Goal: Task Accomplishment & Management: Complete application form

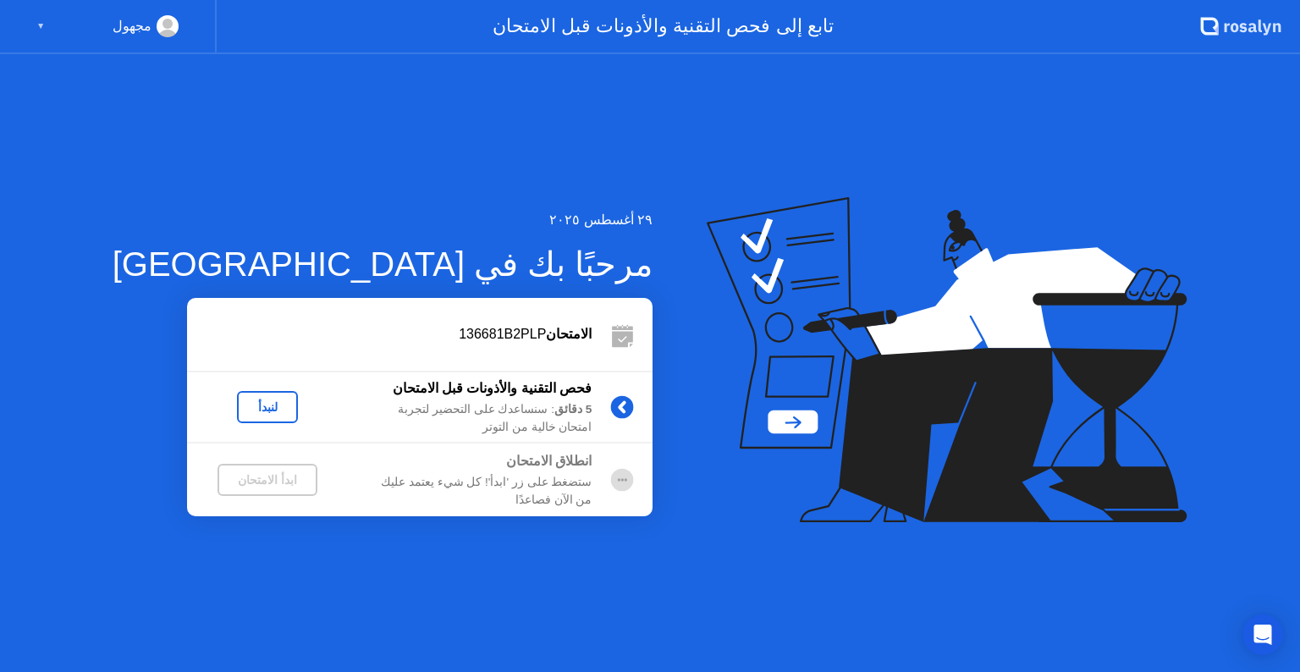
click at [244, 403] on div "لنبدأ" at bounding box center [267, 407] width 47 height 14
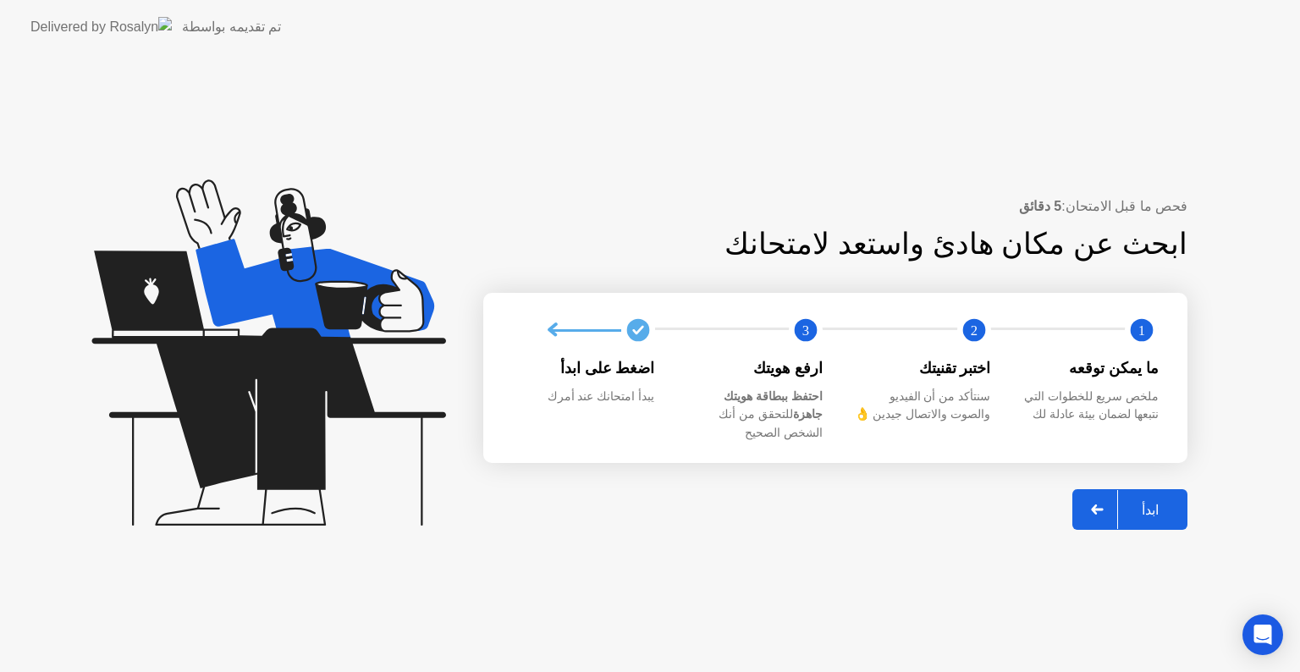
click at [1158, 502] on div "ابدأ" at bounding box center [1150, 510] width 64 height 16
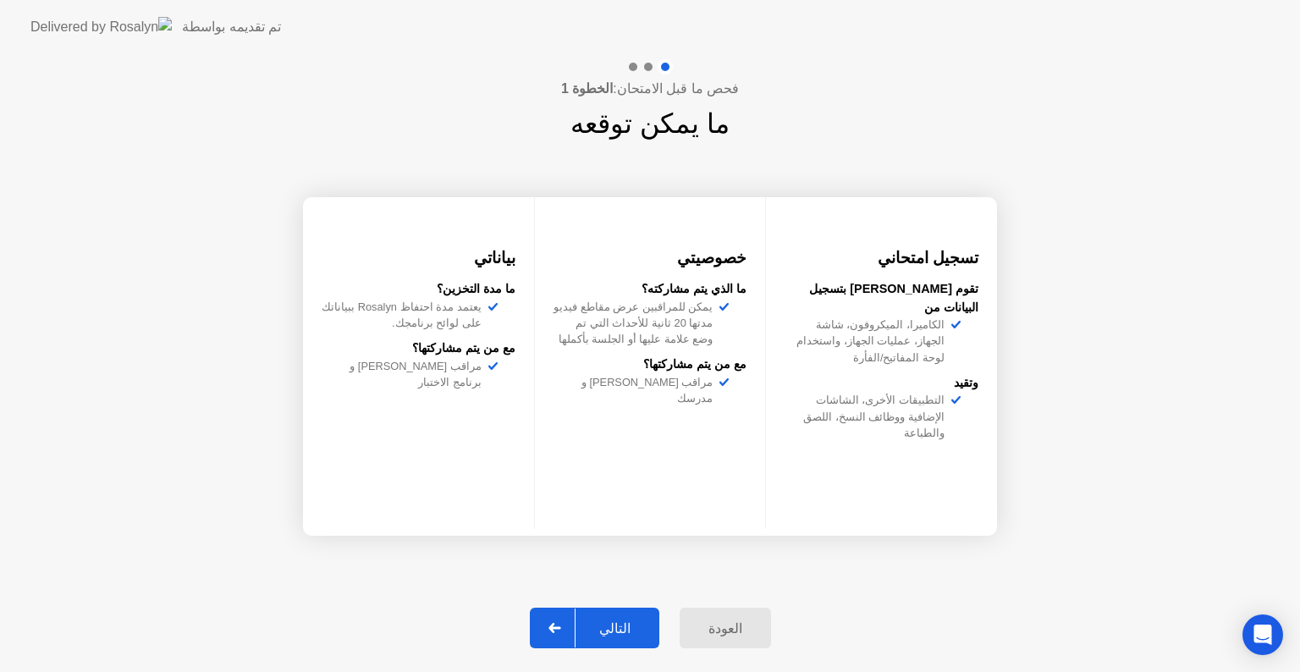
click at [635, 620] on div "التالي" at bounding box center [614, 628] width 79 height 16
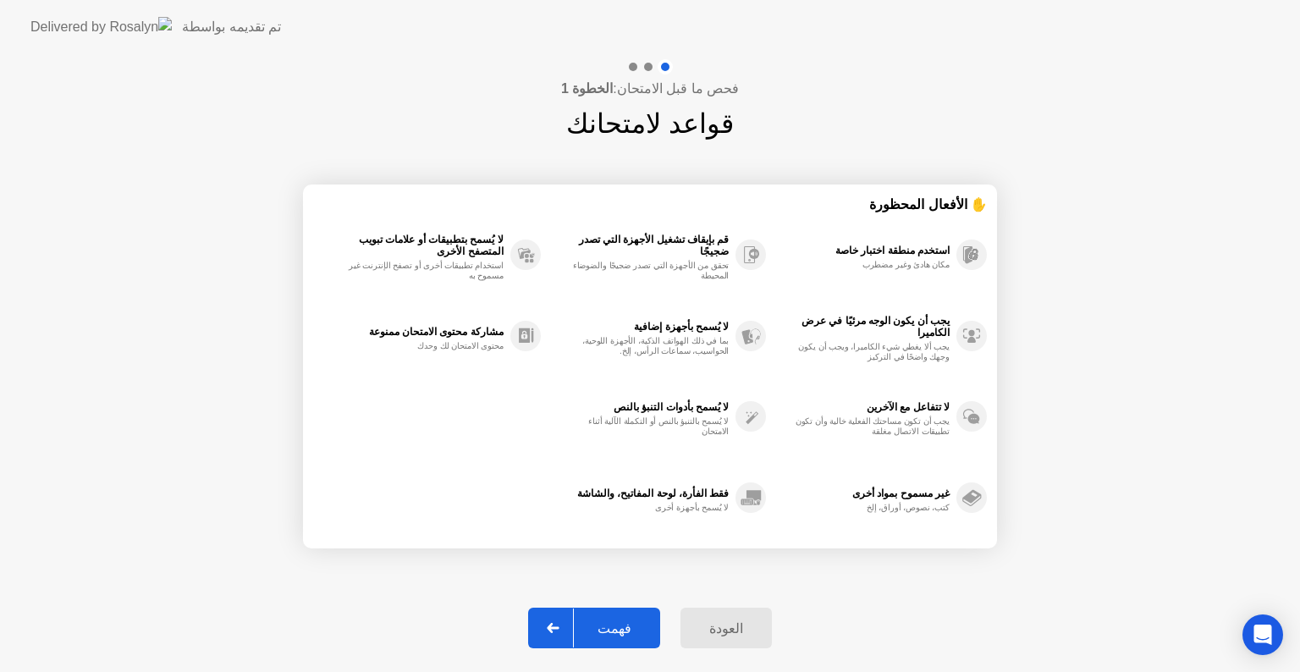
click at [635, 620] on div "فهمت" at bounding box center [614, 628] width 81 height 16
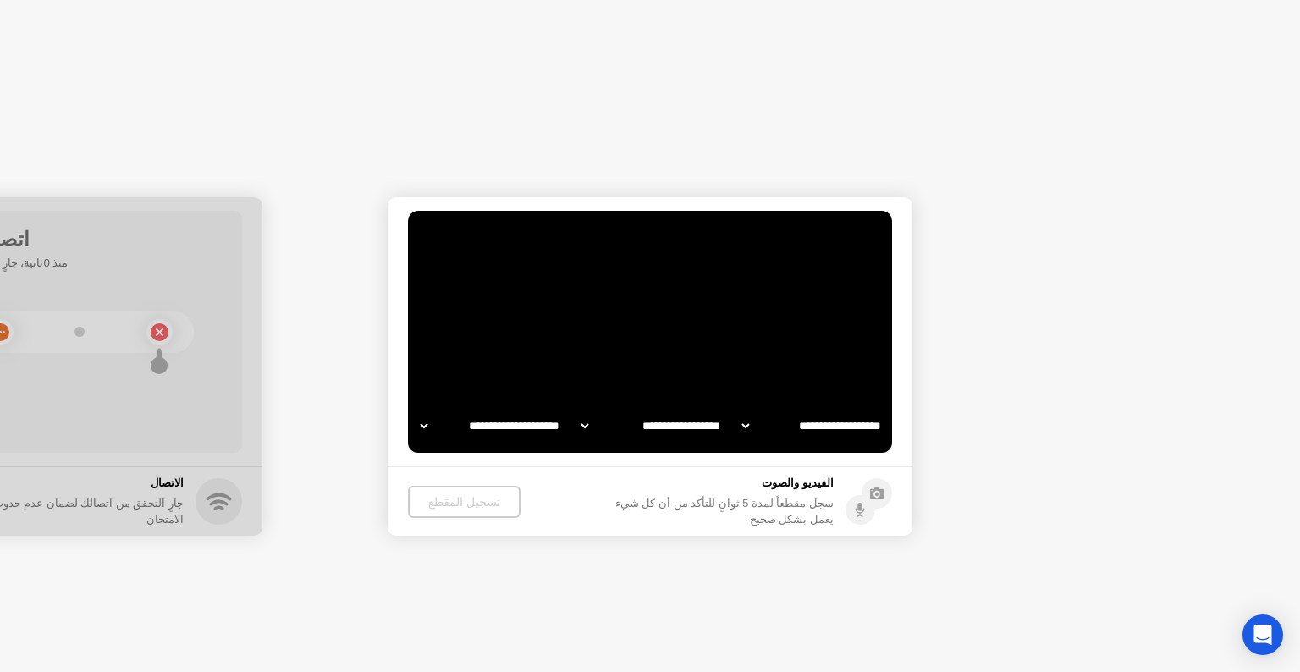
select select "**********"
select select "*******"
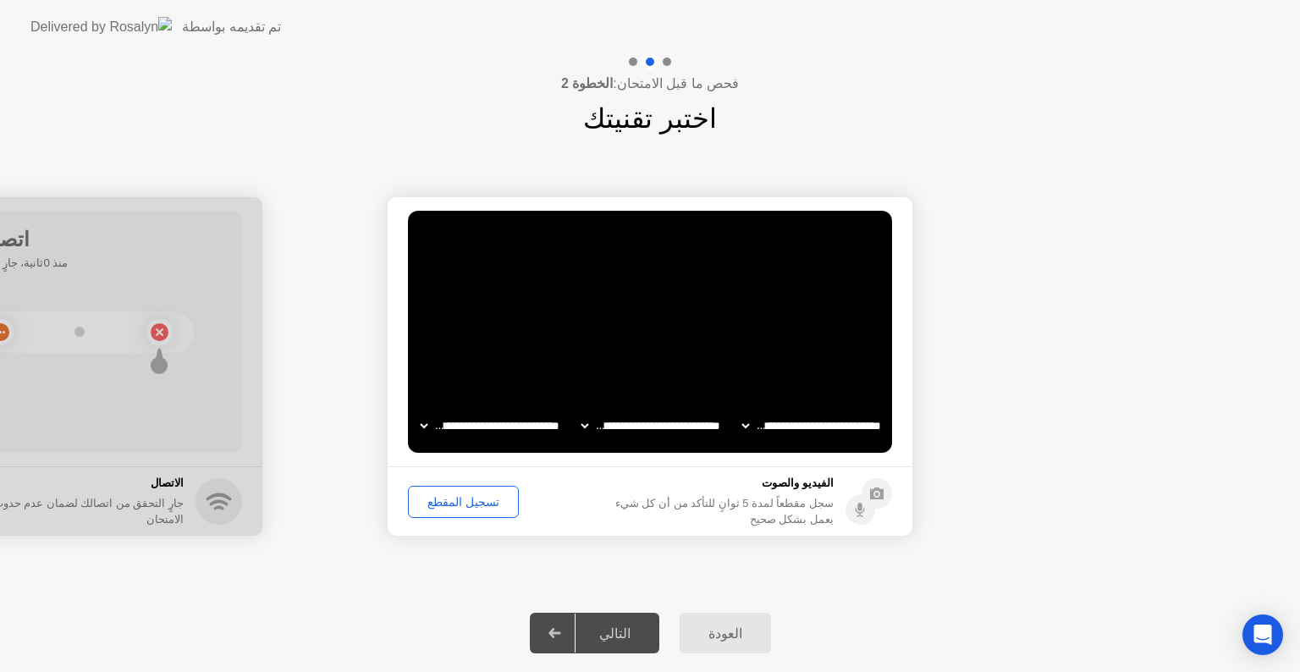
click at [466, 500] on div "تسجيل المقطع" at bounding box center [463, 502] width 99 height 14
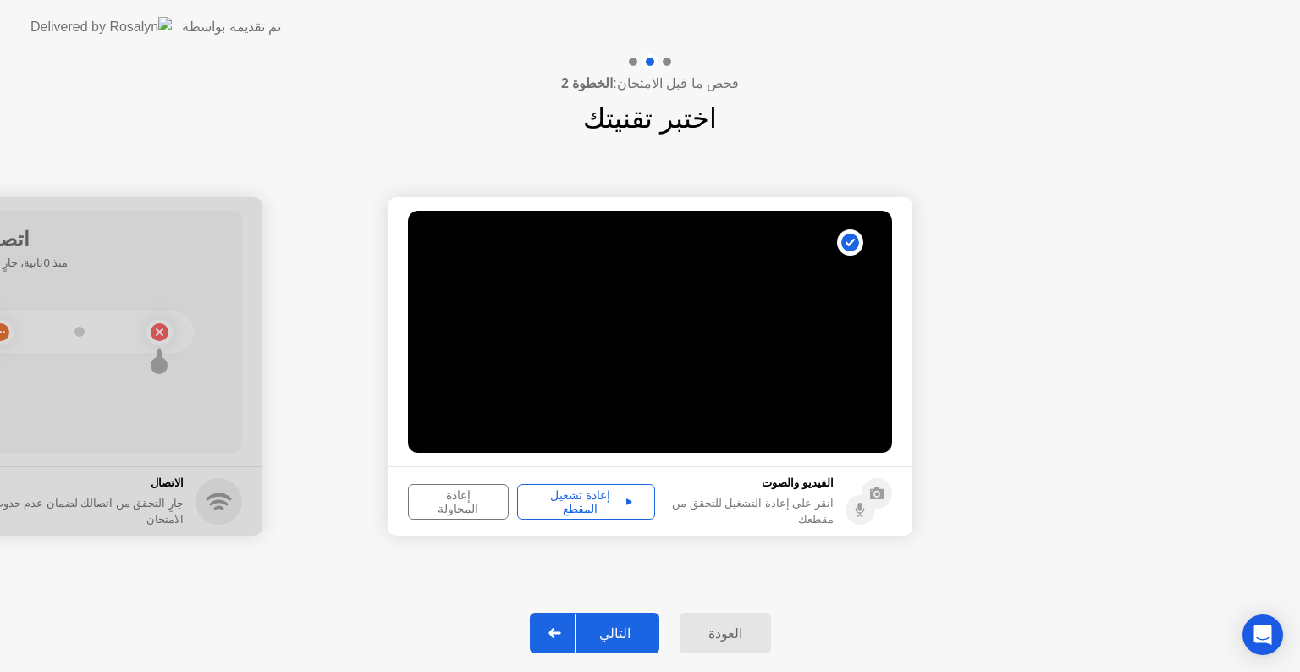
click at [584, 504] on div "إعادة تشغيل المقطع" at bounding box center [586, 501] width 126 height 27
click at [616, 627] on div "التالي" at bounding box center [614, 633] width 79 height 16
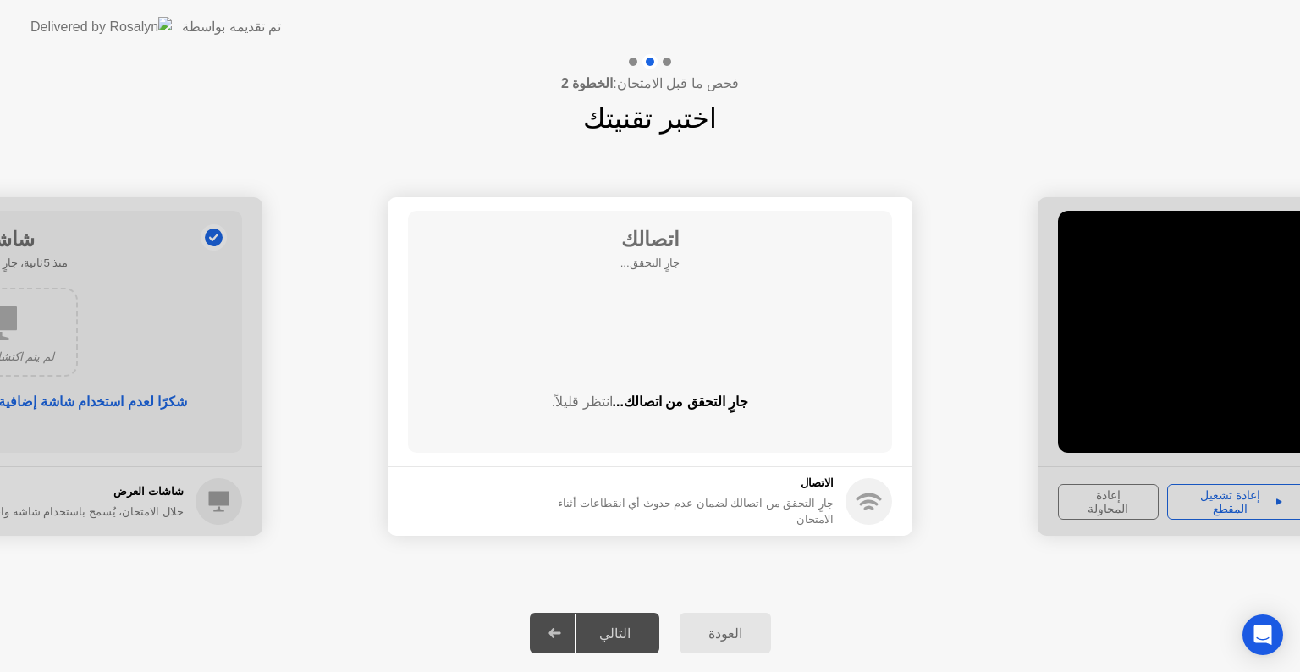
click at [721, 635] on div "العودة" at bounding box center [725, 633] width 81 height 16
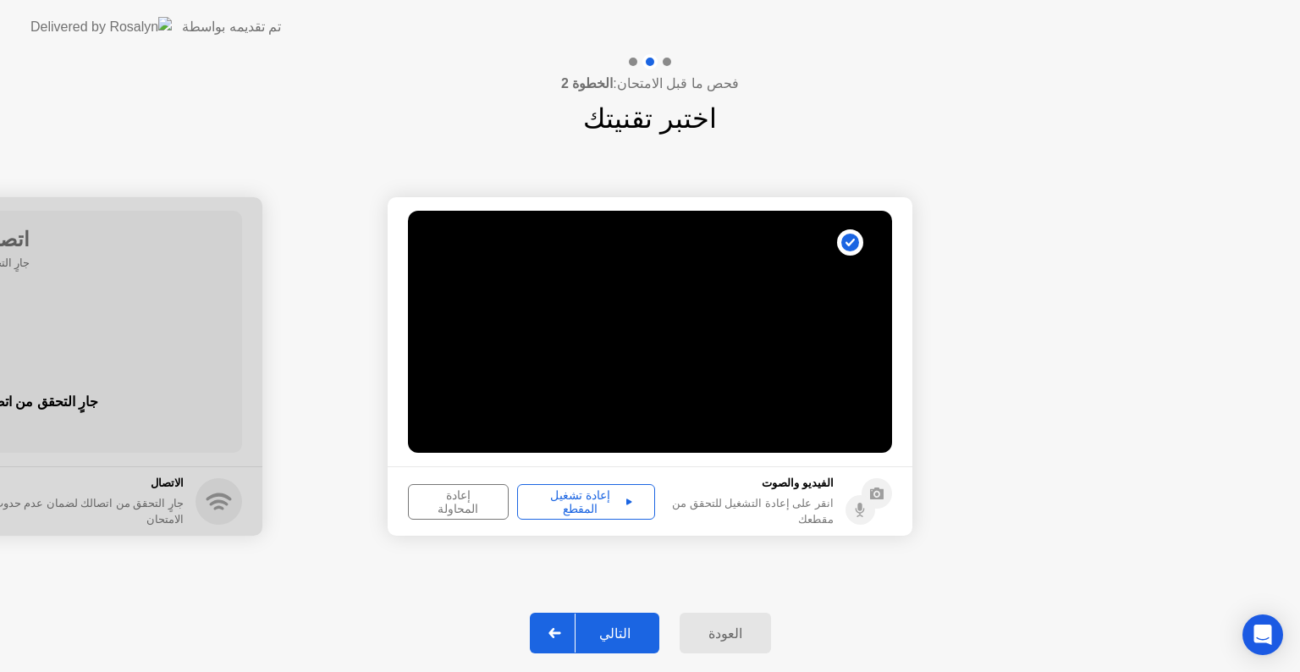
click at [436, 501] on div "إعادة المحاولة" at bounding box center [458, 501] width 89 height 27
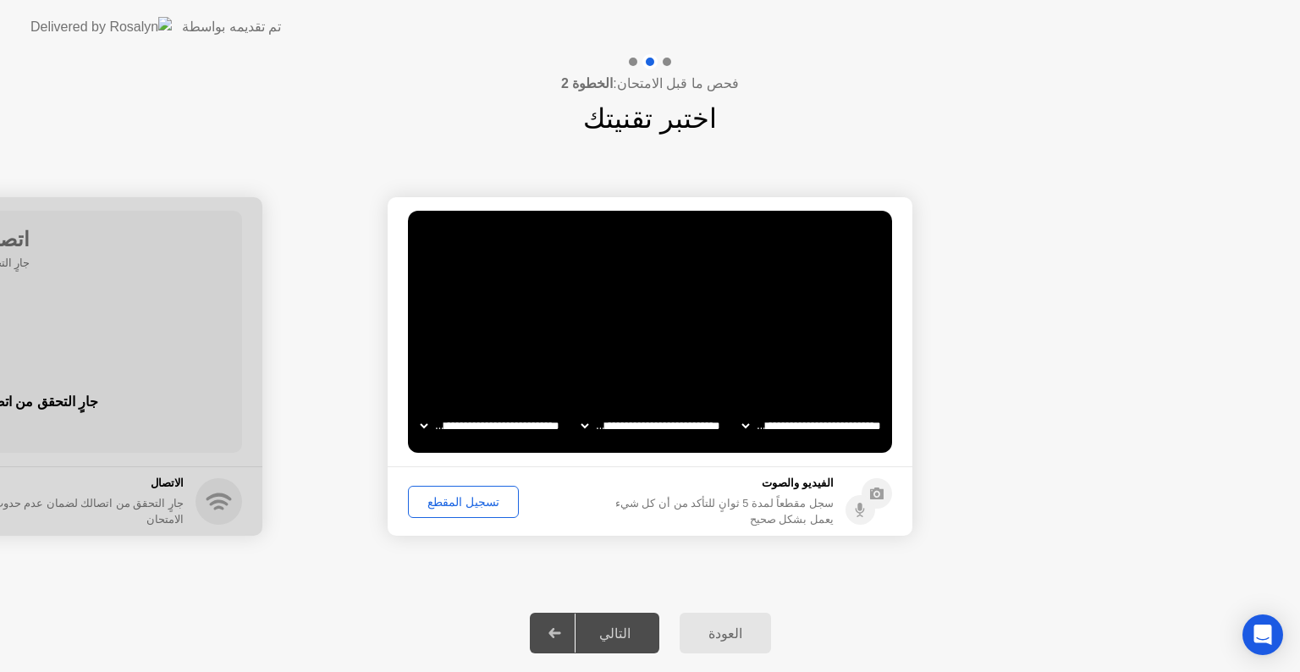
click at [436, 501] on div "تسجيل المقطع" at bounding box center [463, 502] width 99 height 14
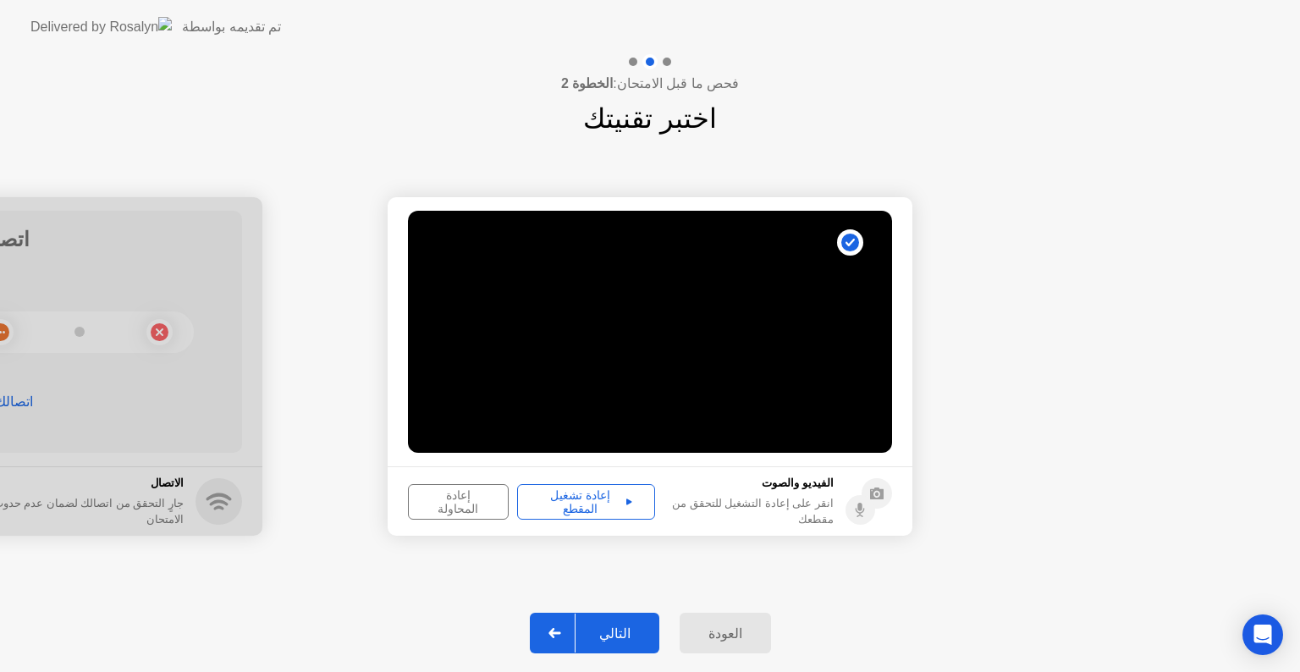
click at [576, 498] on div "إعادة تشغيل المقطع" at bounding box center [586, 501] width 126 height 27
click at [624, 633] on div "التالي" at bounding box center [614, 633] width 79 height 16
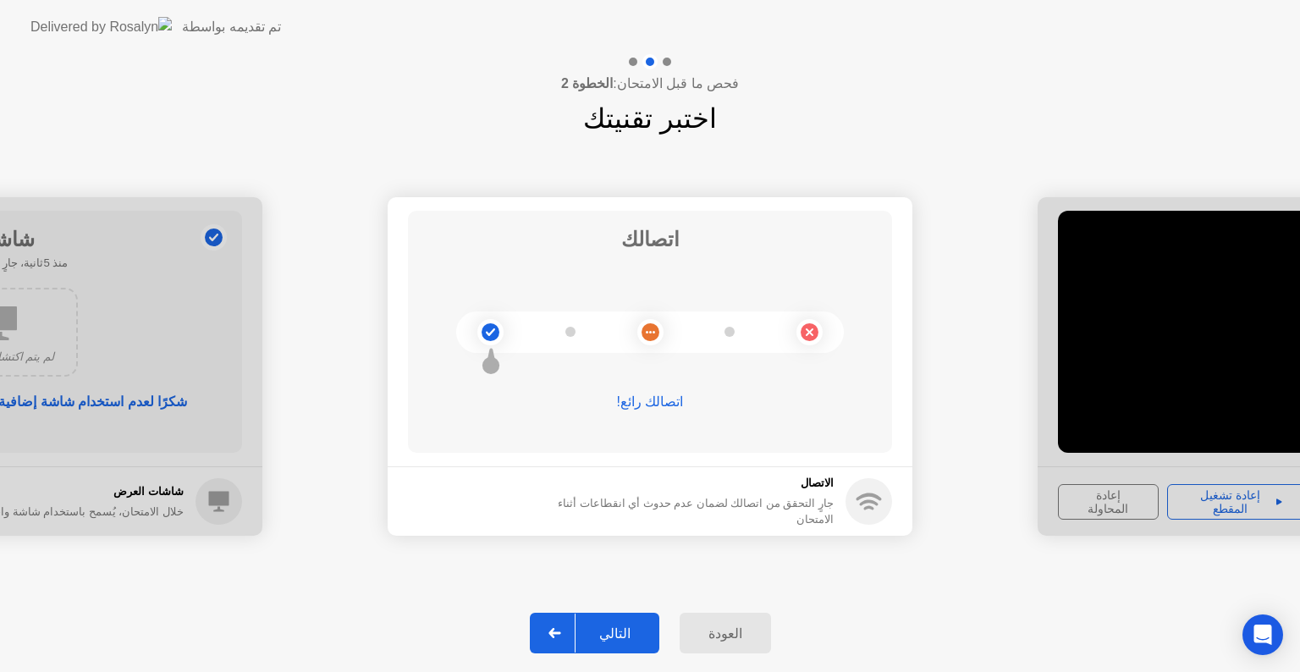
click at [624, 633] on div "التالي" at bounding box center [614, 633] width 79 height 16
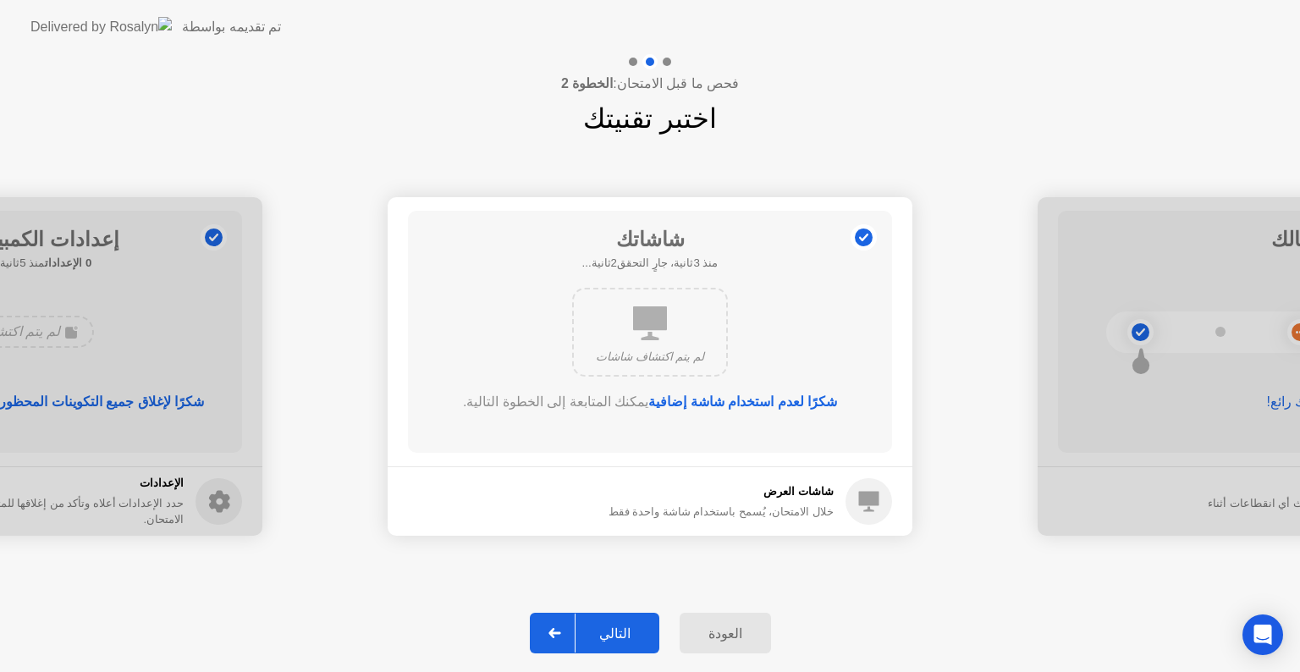
click at [624, 633] on div "التالي" at bounding box center [614, 633] width 79 height 16
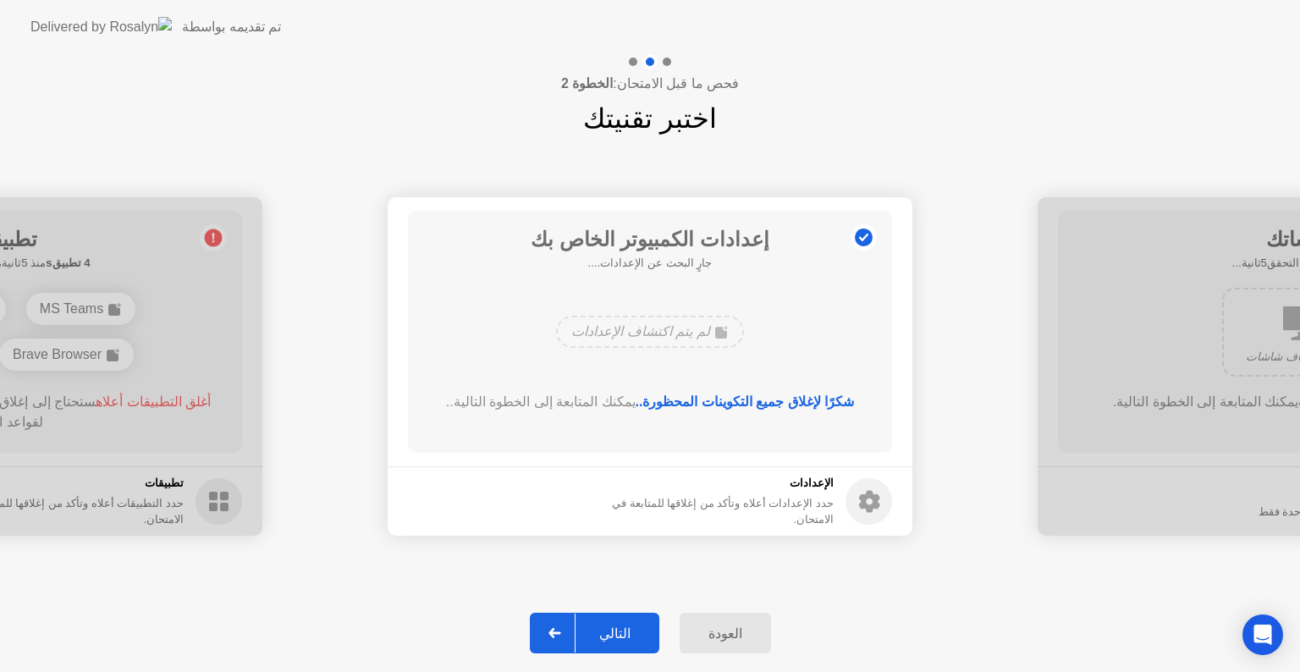
click at [624, 633] on div "التالي" at bounding box center [614, 633] width 79 height 16
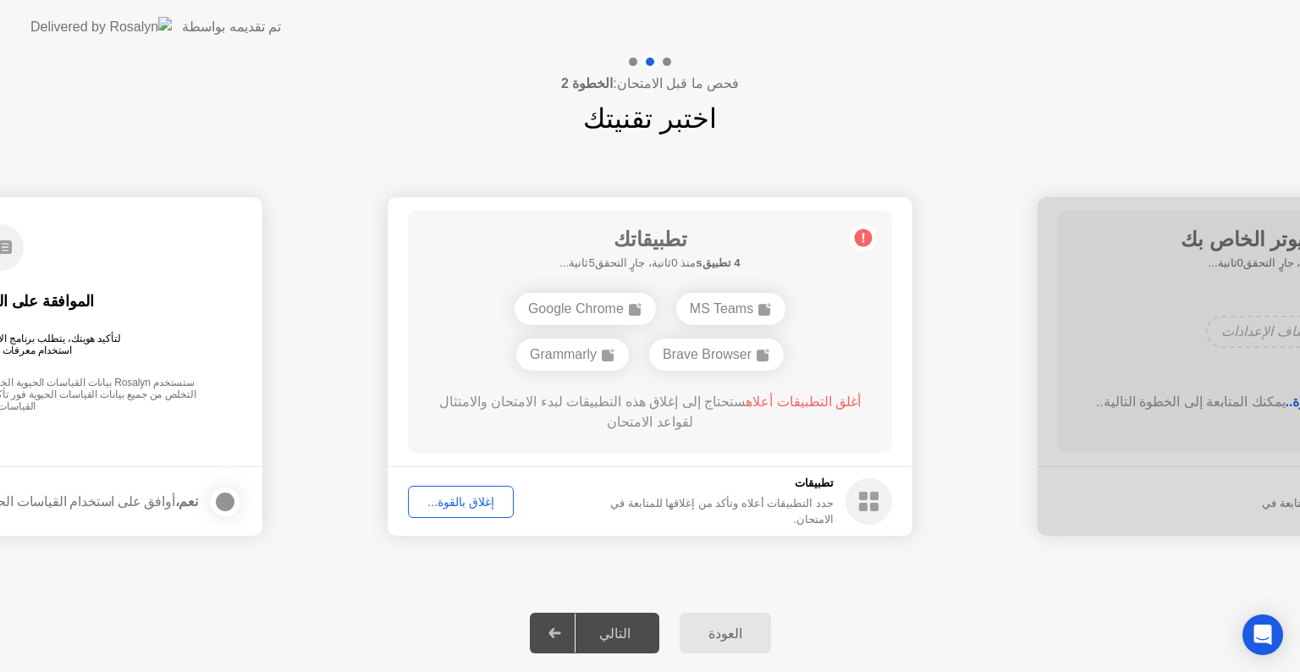
click at [459, 502] on div "إغلاق بالقوة..." at bounding box center [461, 502] width 94 height 14
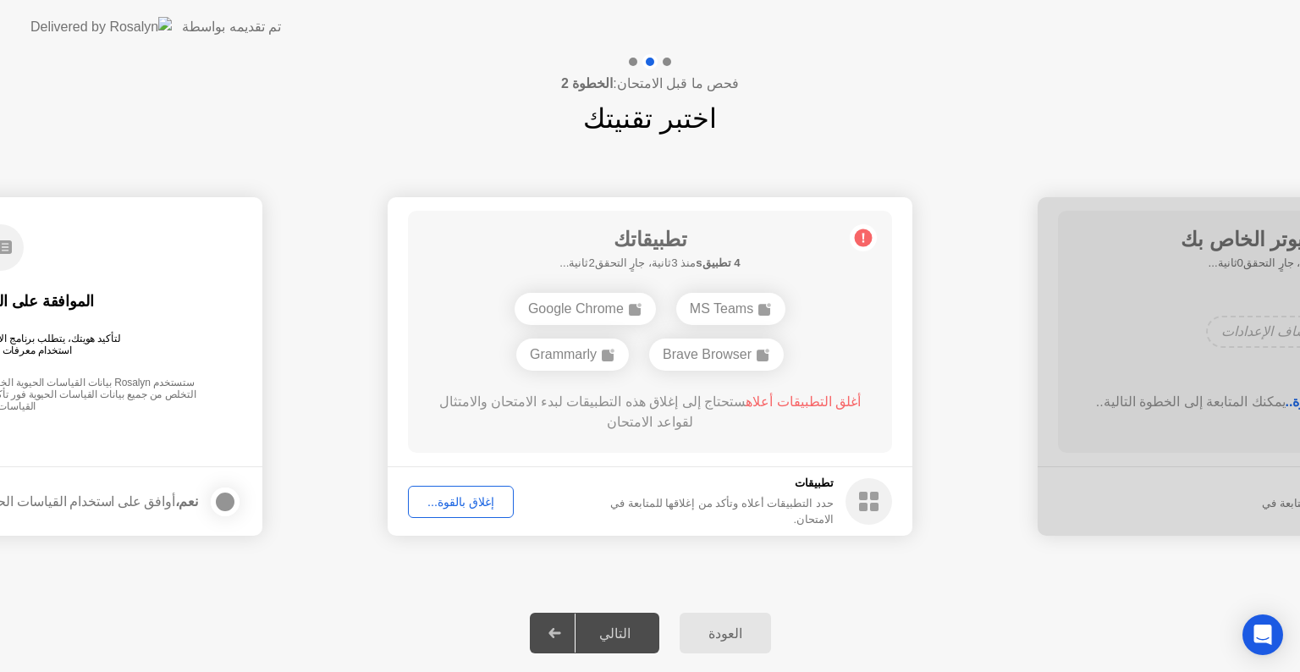
click at [476, 507] on div "إغلاق بالقوة..." at bounding box center [461, 502] width 94 height 14
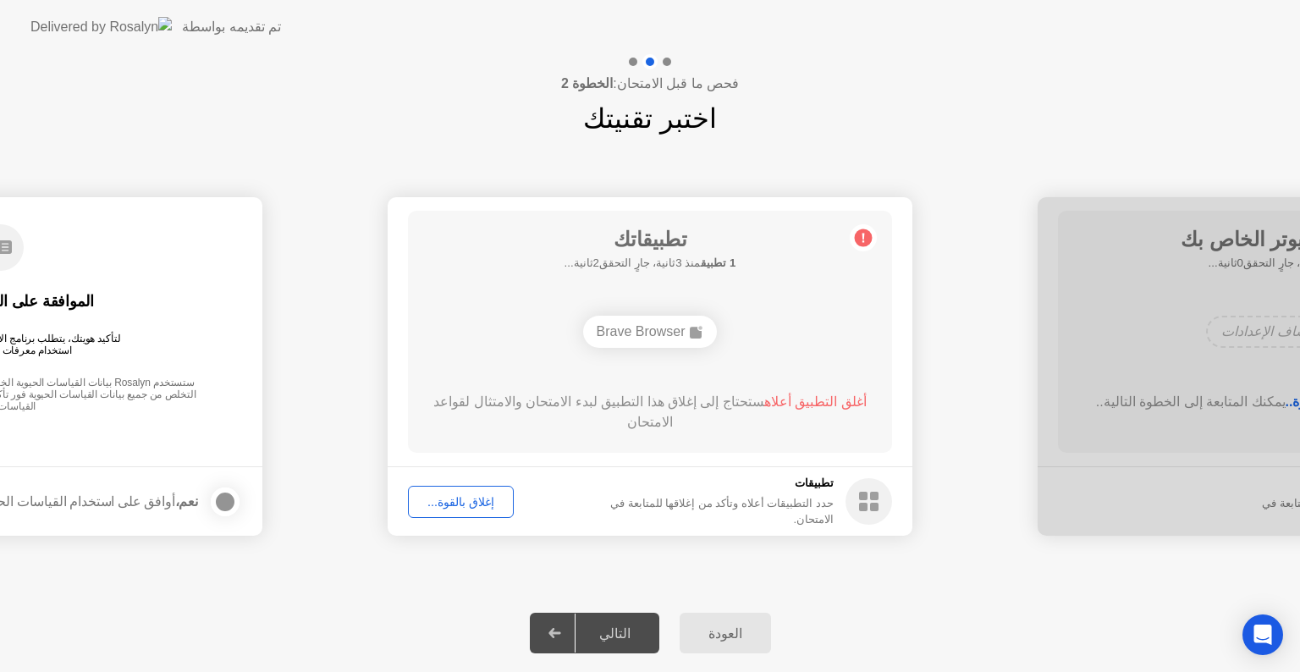
click at [450, 497] on div "إغلاق بالقوة..." at bounding box center [461, 502] width 94 height 14
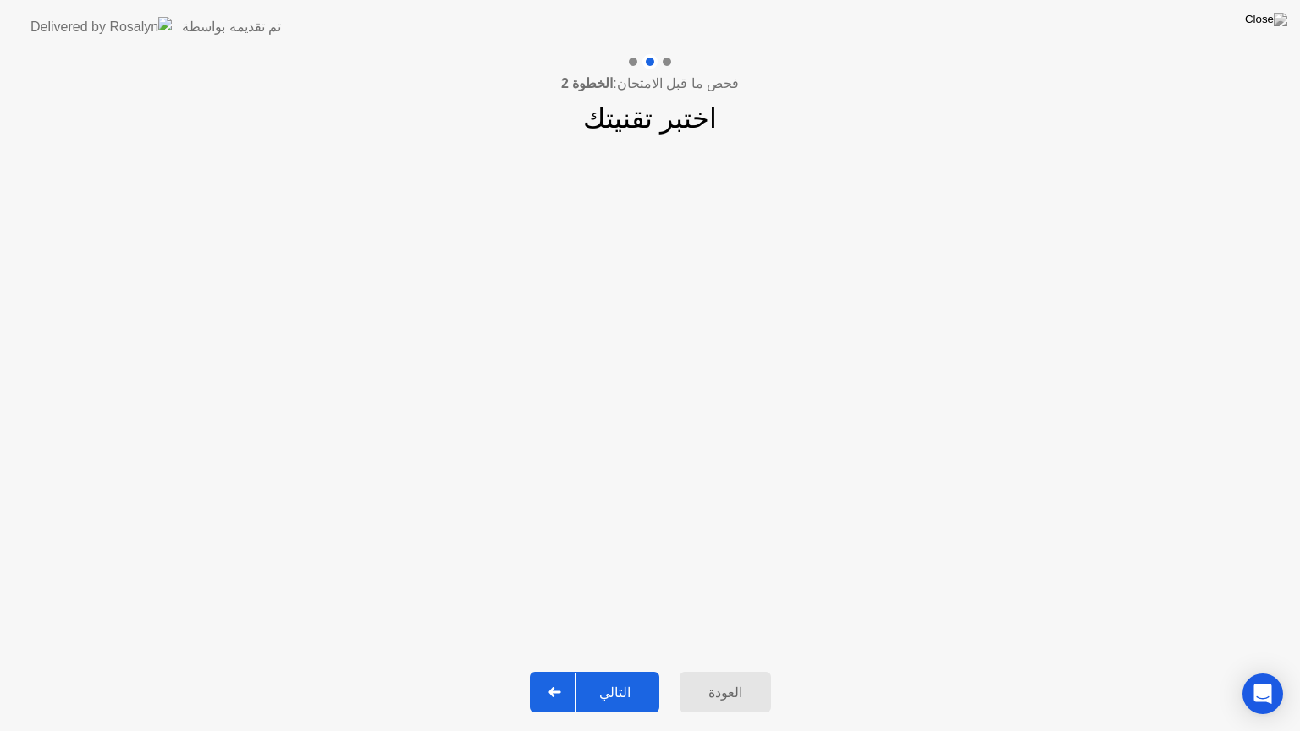
click at [619, 671] on div "التالي" at bounding box center [614, 693] width 79 height 16
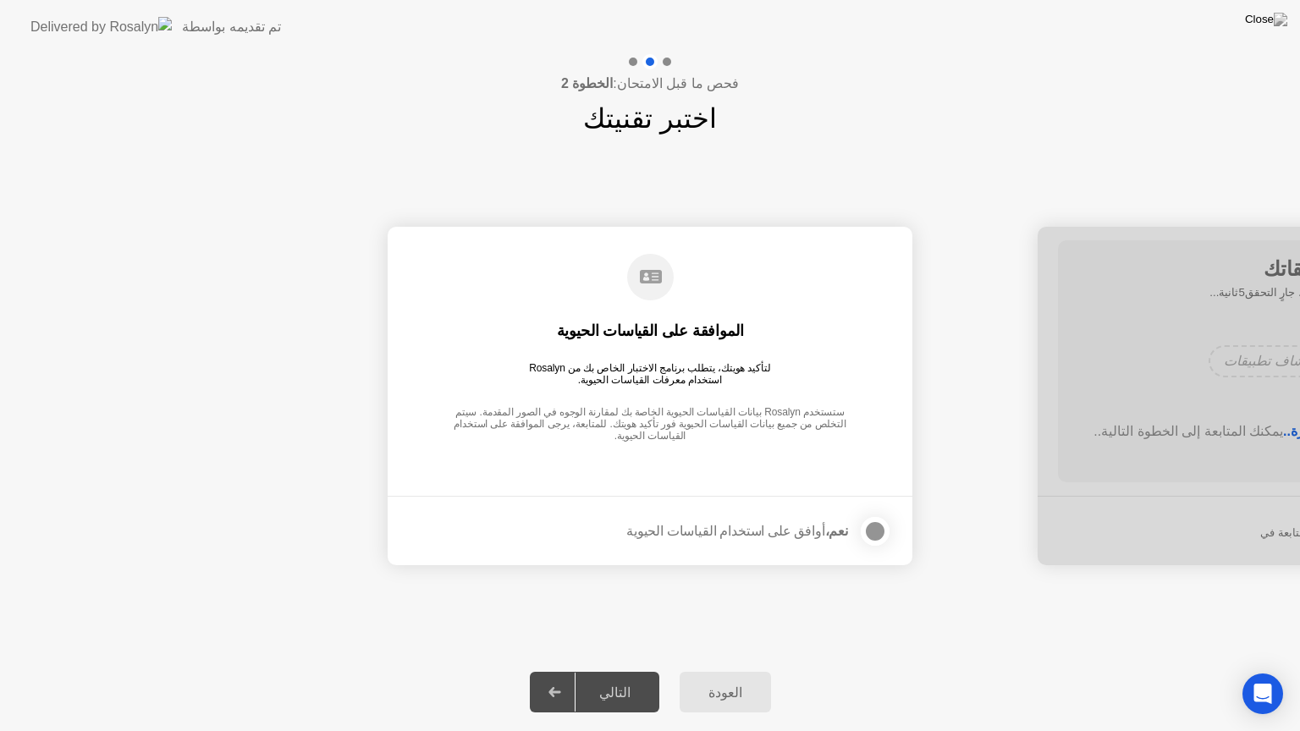
click at [612, 671] on div "التالي" at bounding box center [614, 693] width 79 height 16
click at [875, 526] on div at bounding box center [875, 531] width 20 height 20
click at [608, 671] on div "التالي" at bounding box center [614, 693] width 79 height 16
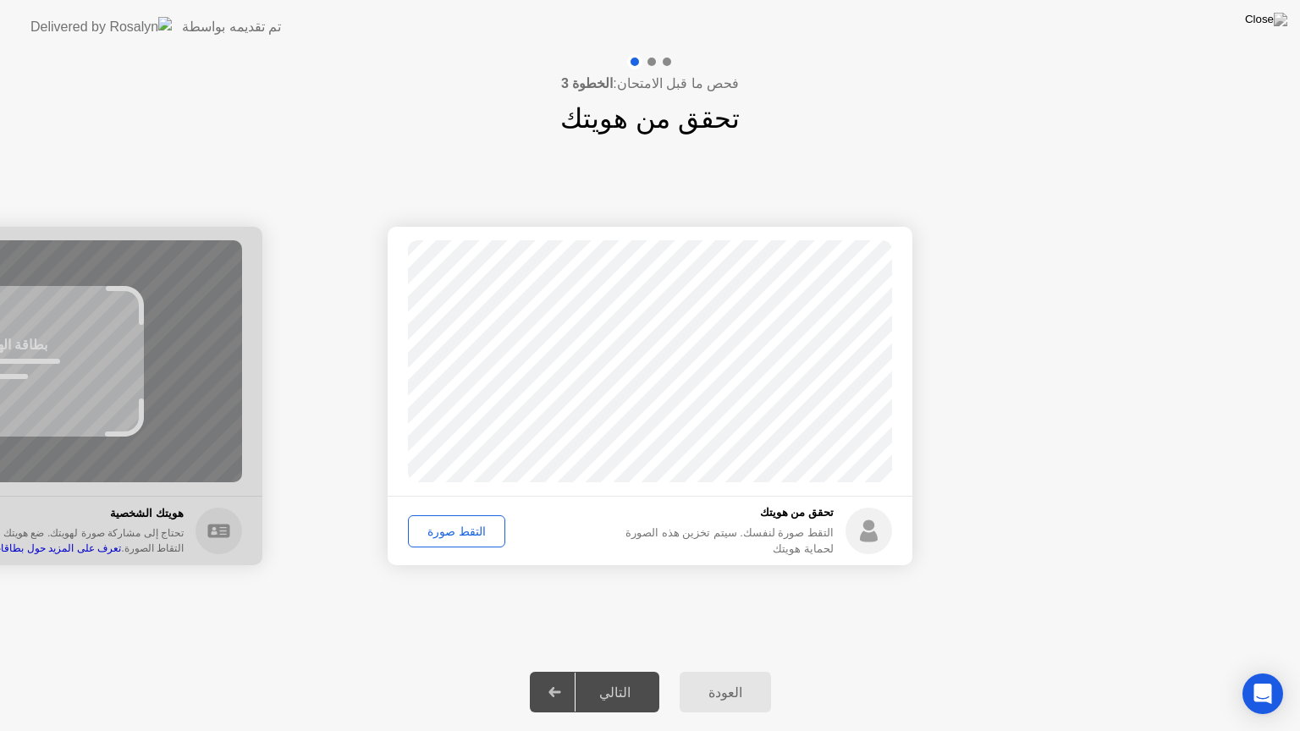
click at [467, 529] on div "التقط صورة" at bounding box center [456, 532] width 85 height 14
click at [634, 671] on div "التالي" at bounding box center [614, 693] width 79 height 16
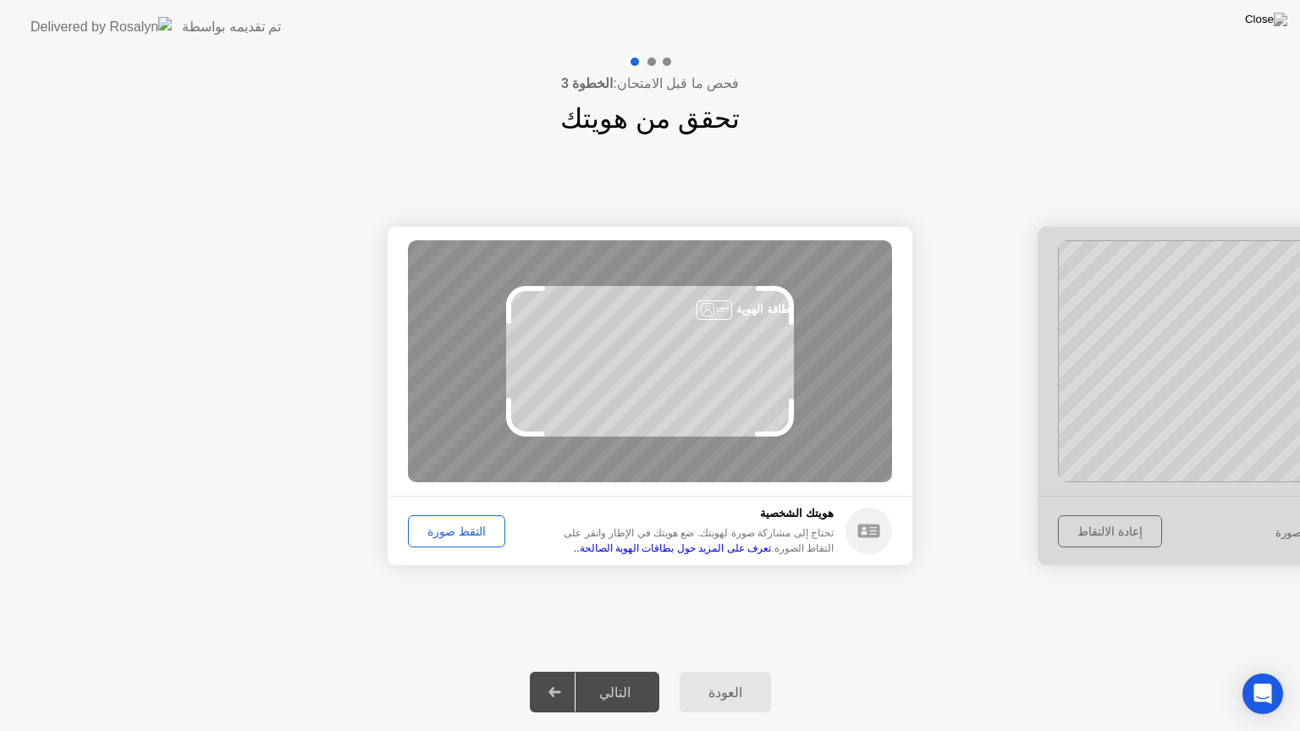
click at [443, 528] on div "التقط صورة" at bounding box center [456, 532] width 85 height 14
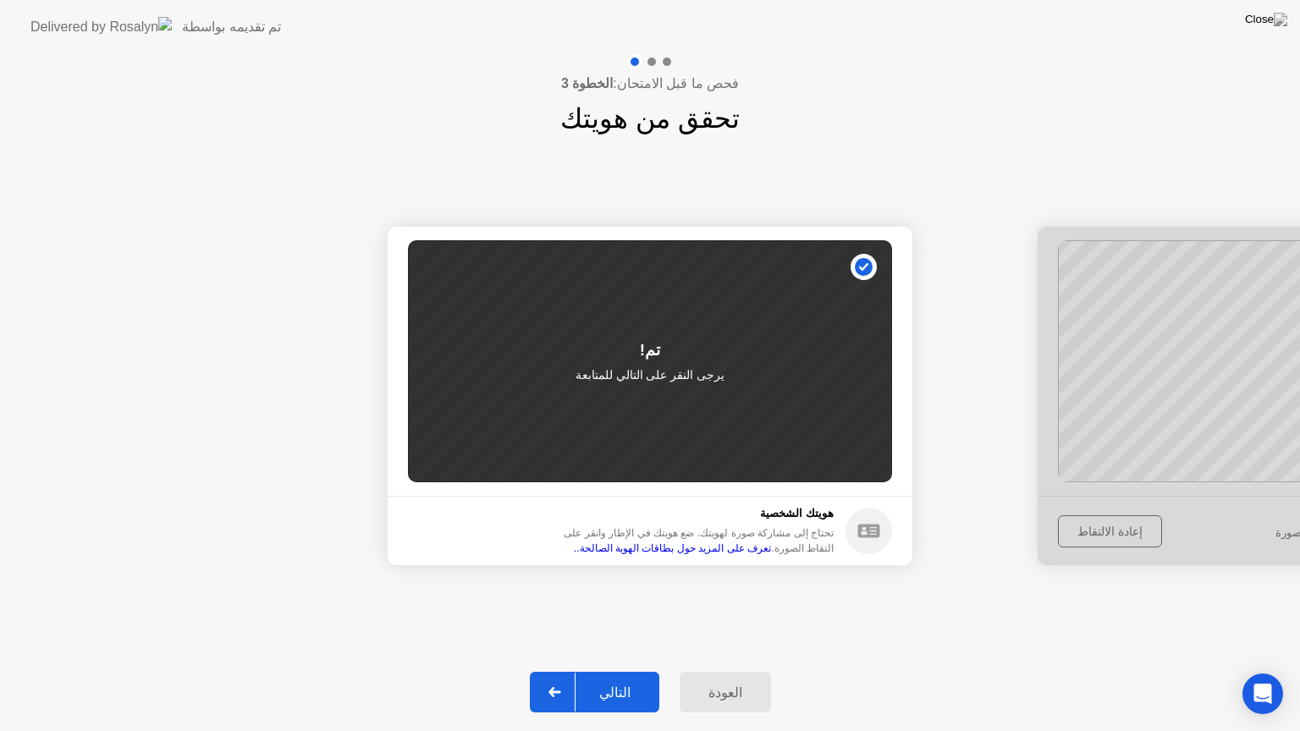
click at [630, 671] on button "التالي" at bounding box center [594, 692] width 129 height 41
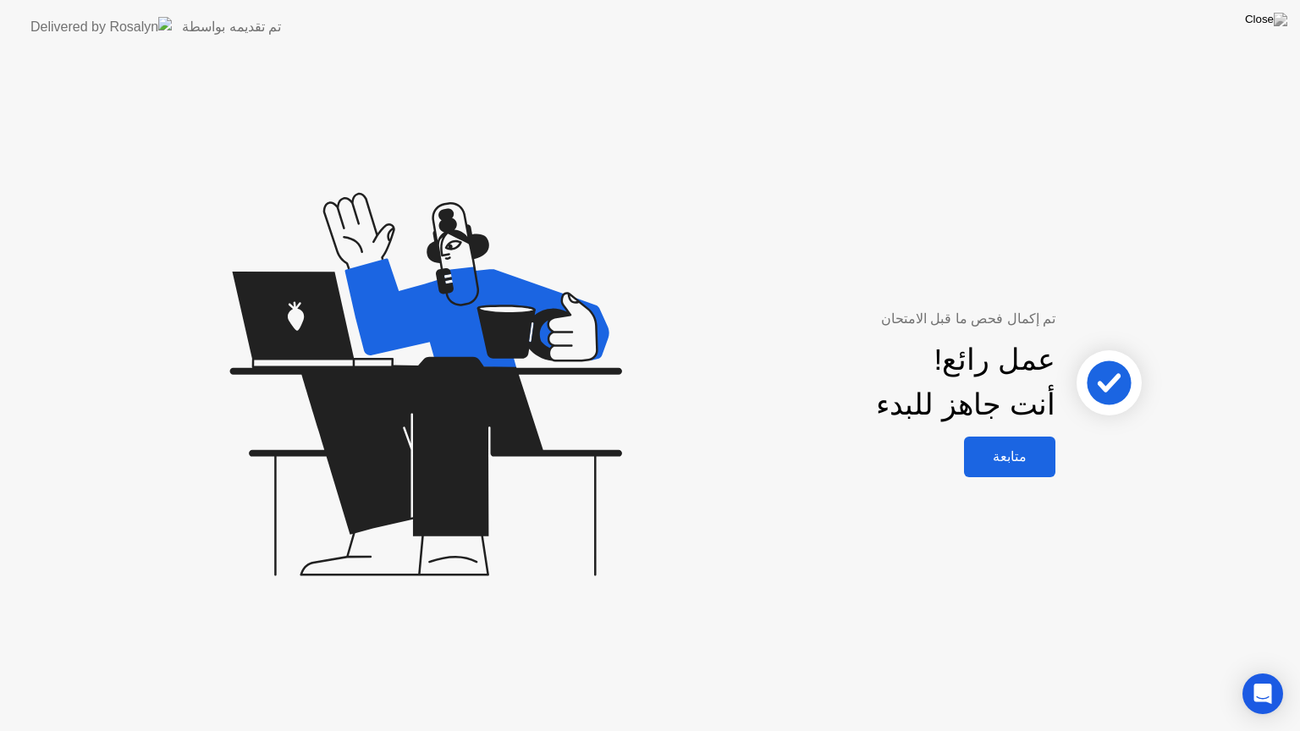
click at [994, 454] on div "متابعة" at bounding box center [1009, 456] width 81 height 16
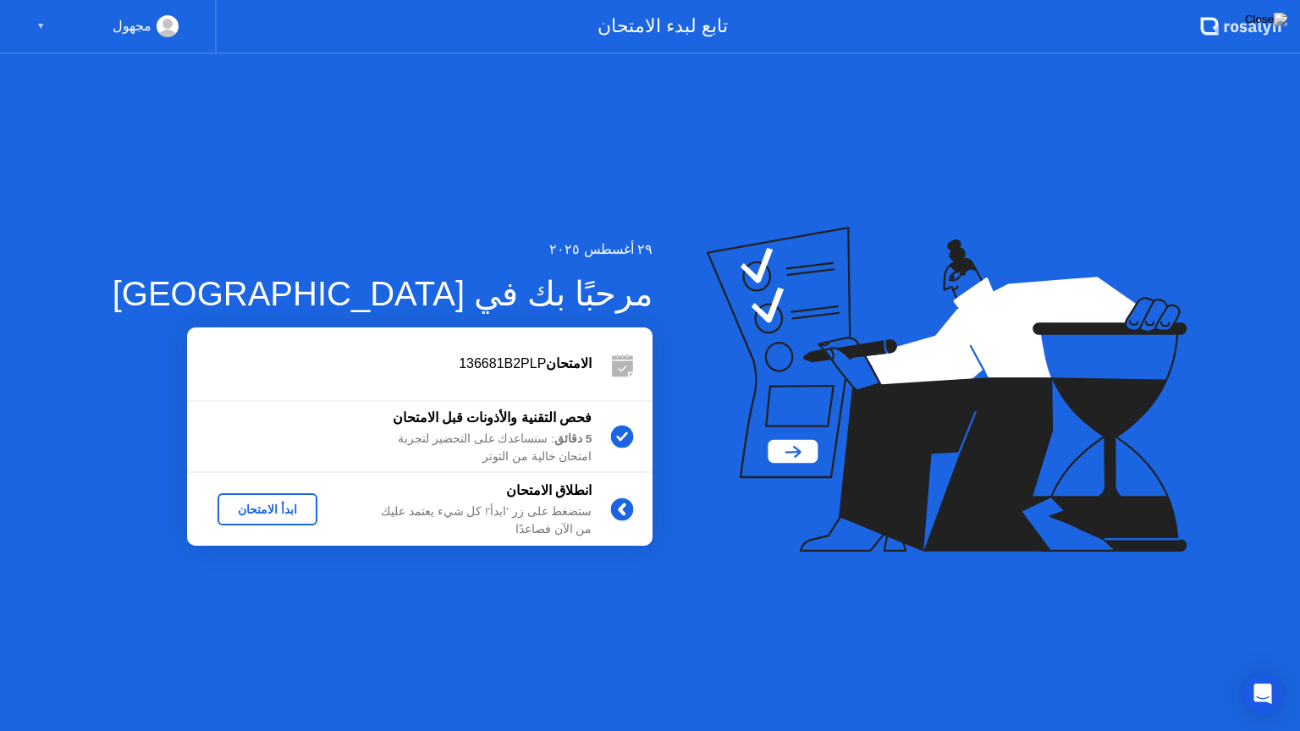
click at [245, 511] on div "ابدأ الامتحان" at bounding box center [267, 510] width 86 height 14
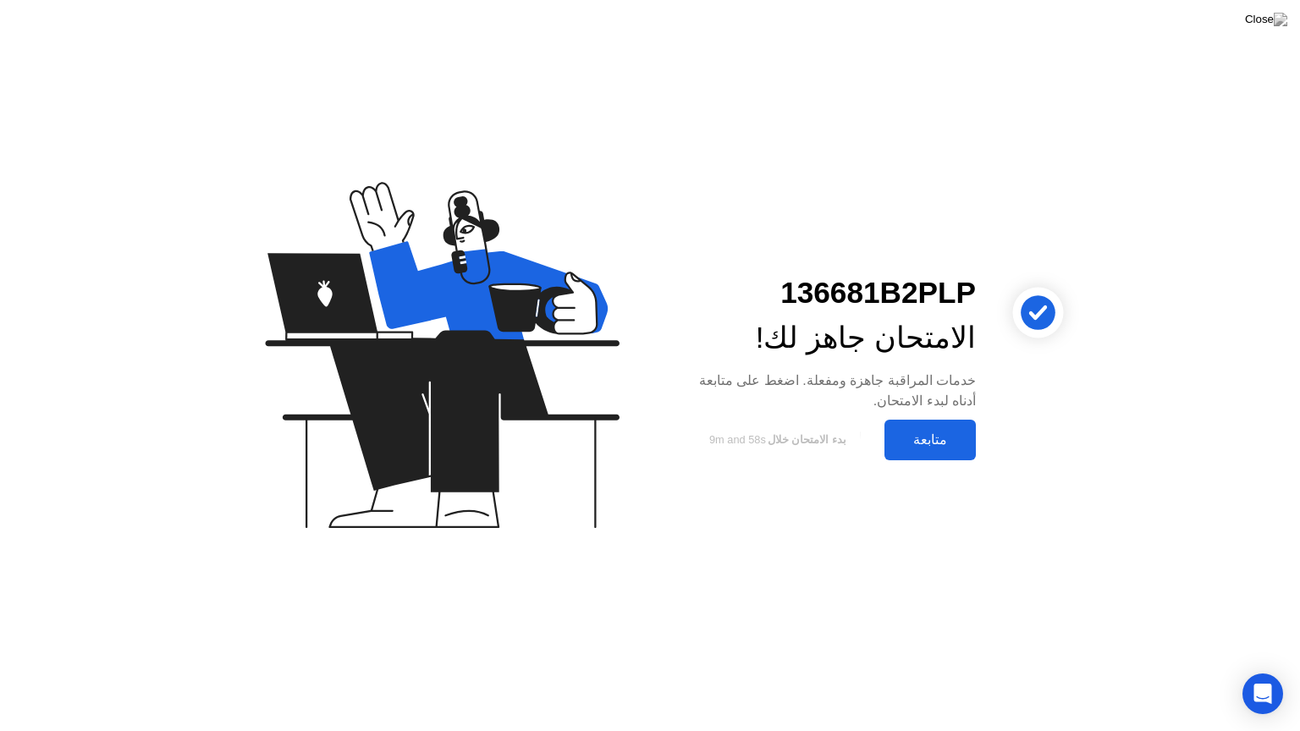
click at [918, 443] on div "متابعة" at bounding box center [929, 440] width 81 height 16
